Goal: Transaction & Acquisition: Subscribe to service/newsletter

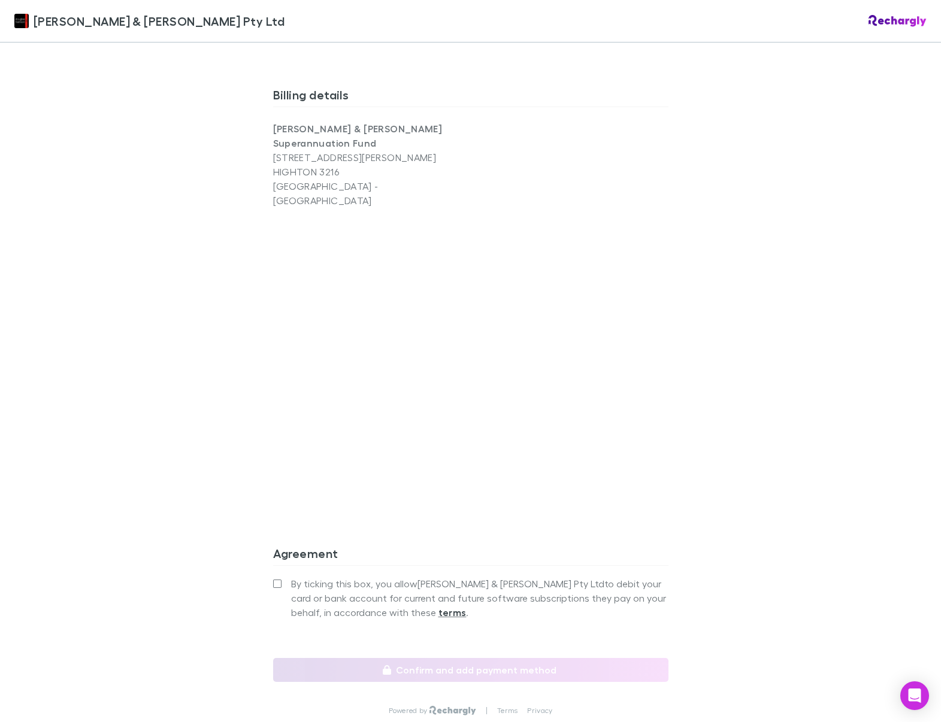
scroll to position [816, 0]
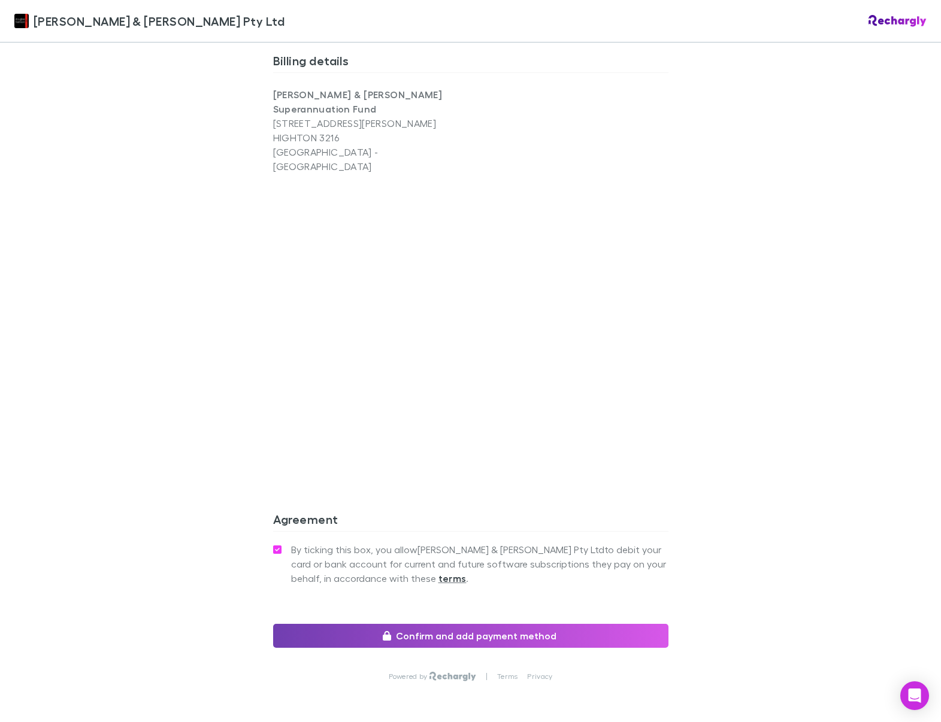
click at [308, 624] on button "Confirm and add payment method" at bounding box center [470, 636] width 395 height 24
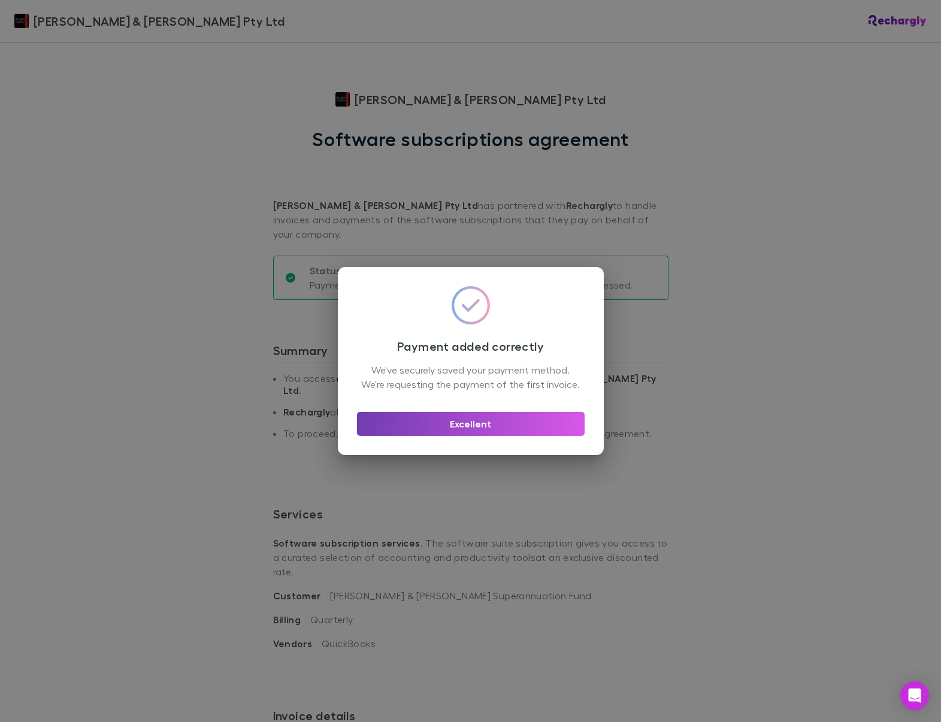
click at [564, 433] on button "Excellent" at bounding box center [471, 424] width 228 height 24
